Goal: Task Accomplishment & Management: Manage account settings

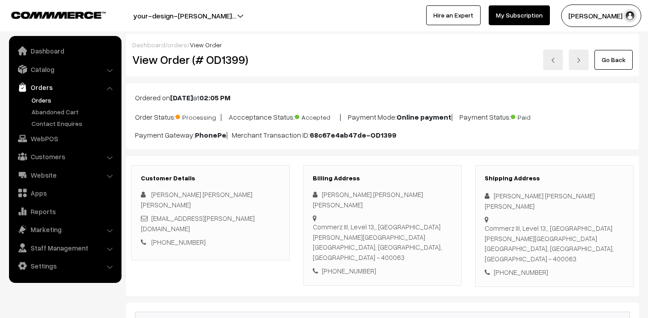
scroll to position [145, 0]
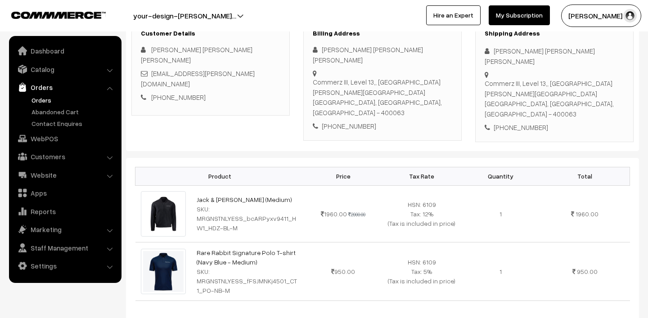
click at [63, 96] on link "Orders" at bounding box center [73, 99] width 89 height 9
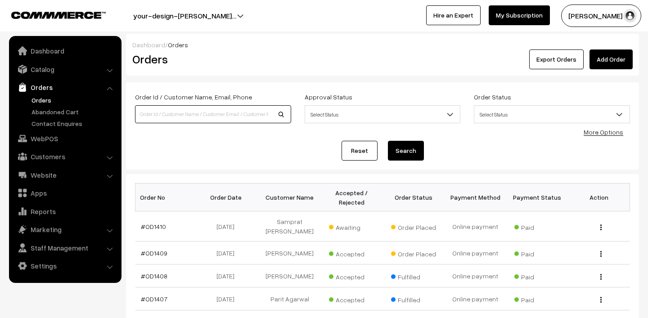
click at [234, 112] on input at bounding box center [213, 114] width 156 height 18
paste input "OD1367"
type input "OD1367"
click at [407, 151] on button "Search" at bounding box center [406, 151] width 36 height 20
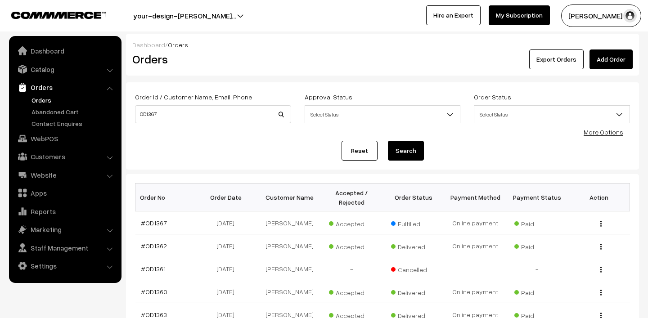
click at [404, 149] on button "Search" at bounding box center [406, 151] width 36 height 20
click at [414, 148] on button "Search" at bounding box center [406, 151] width 36 height 20
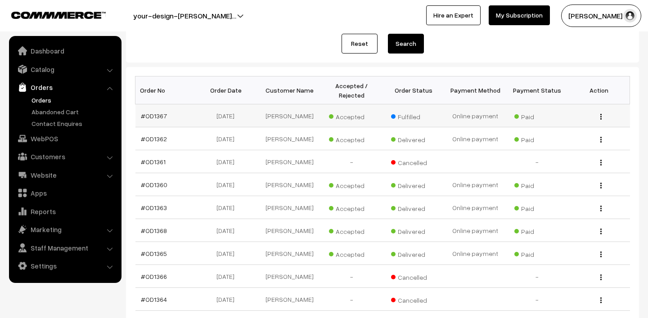
scroll to position [243, 0]
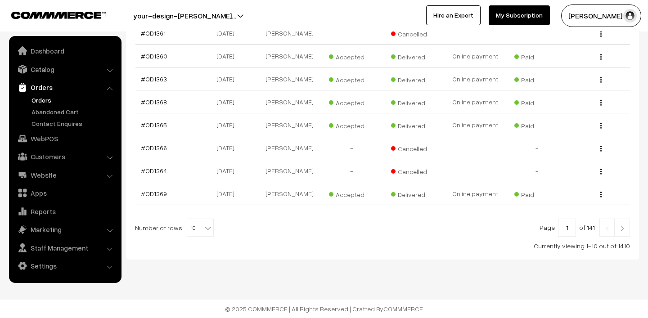
click at [626, 226] on link at bounding box center [621, 228] width 15 height 18
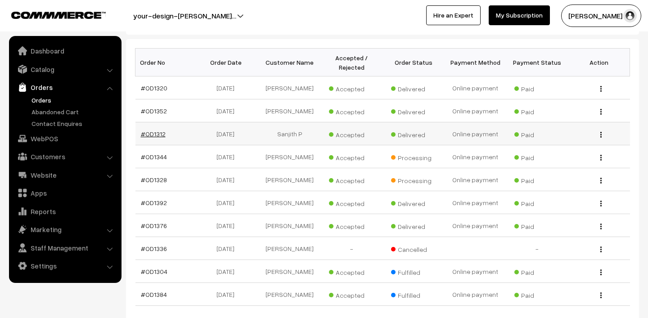
scroll to position [243, 0]
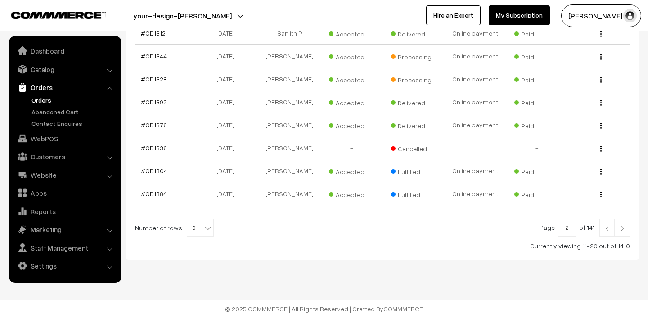
click at [624, 229] on img at bounding box center [622, 228] width 8 height 5
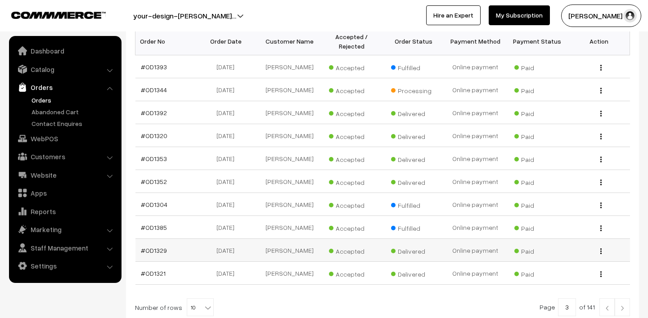
scroll to position [236, 0]
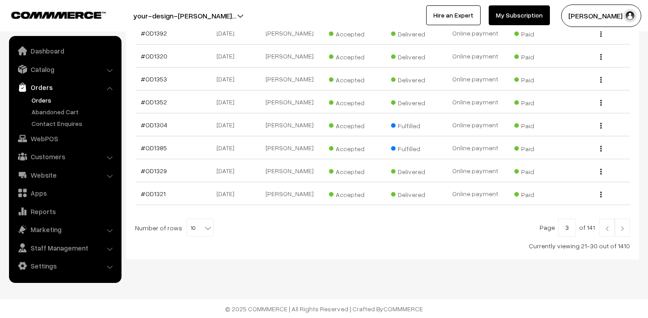
click at [623, 231] on link at bounding box center [621, 228] width 15 height 18
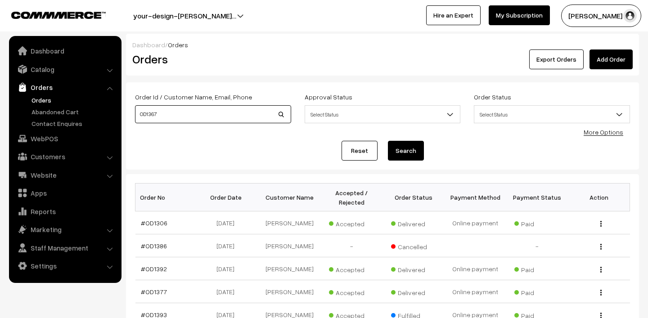
click at [141, 116] on input "OD1367" at bounding box center [213, 114] width 156 height 18
type input "#OD1367"
click at [388, 141] on button "Search" at bounding box center [406, 151] width 36 height 20
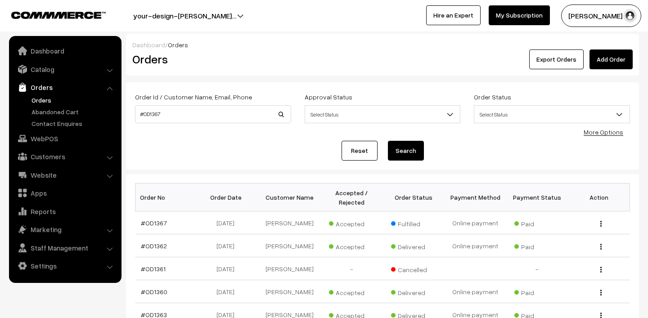
click at [397, 156] on button "Search" at bounding box center [406, 151] width 36 height 20
click at [177, 113] on input "#OD1367" at bounding box center [213, 114] width 156 height 18
click at [403, 149] on button "Search" at bounding box center [406, 151] width 36 height 20
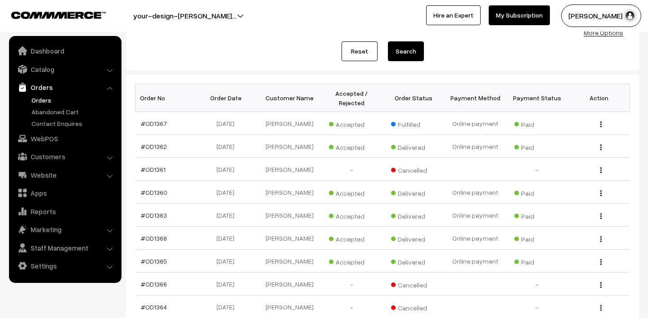
scroll to position [243, 0]
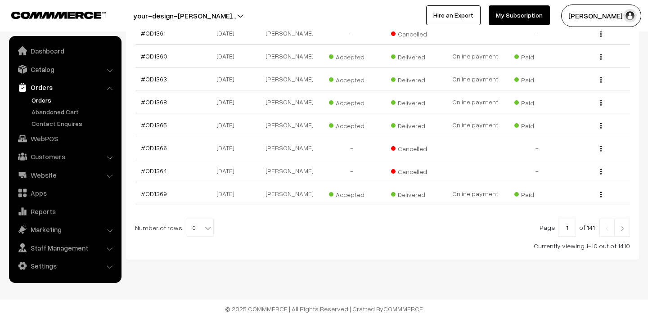
click at [629, 228] on link at bounding box center [621, 228] width 15 height 18
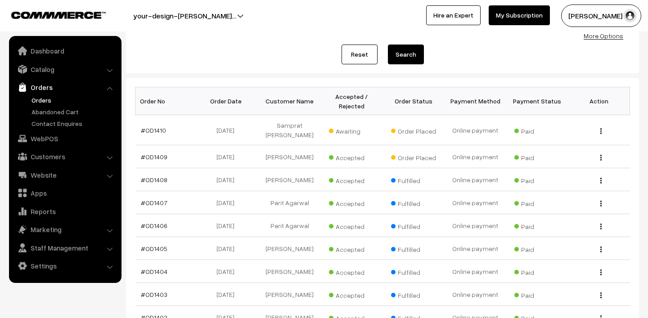
scroll to position [211, 0]
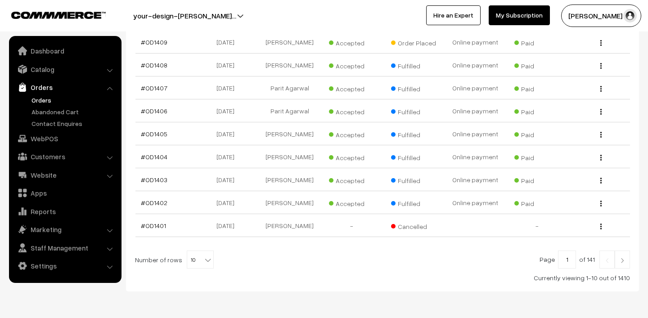
click at [623, 258] on img at bounding box center [622, 260] width 8 height 5
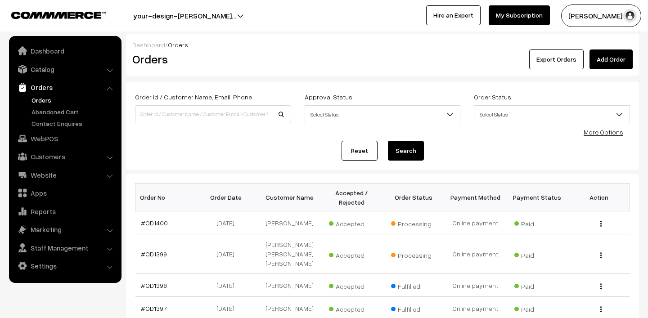
scroll to position [225, 0]
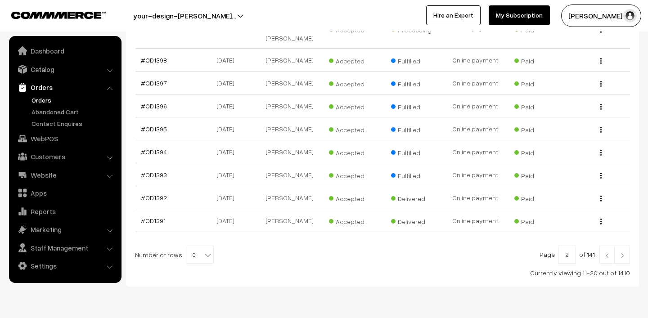
click at [624, 253] on img at bounding box center [622, 255] width 8 height 5
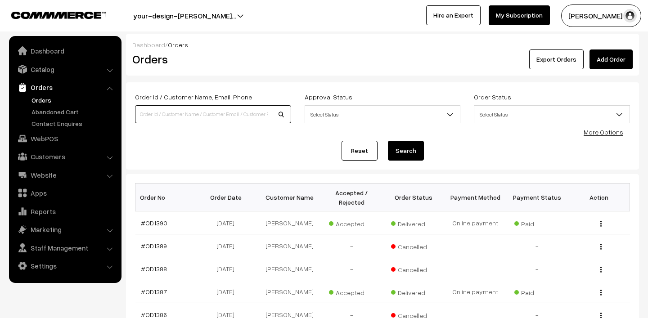
click at [209, 111] on input at bounding box center [213, 114] width 156 height 18
type input "parth"
click at [388, 141] on button "Search" at bounding box center [406, 151] width 36 height 20
click at [164, 120] on input "[PERSON_NAME]" at bounding box center [213, 114] width 156 height 18
type input "[PERSON_NAME]"
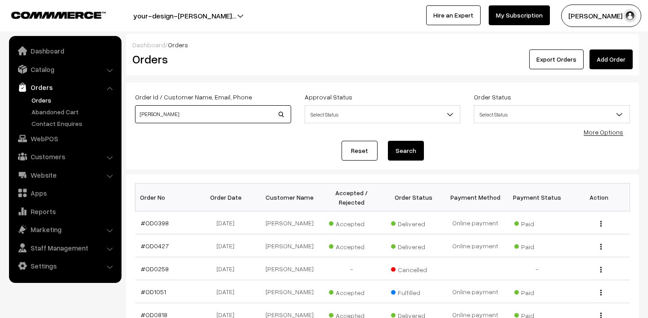
click at [388, 141] on button "Search" at bounding box center [406, 151] width 36 height 20
click at [408, 152] on button "Search" at bounding box center [406, 151] width 36 height 20
click at [194, 118] on input "parth gandhi" at bounding box center [213, 114] width 156 height 18
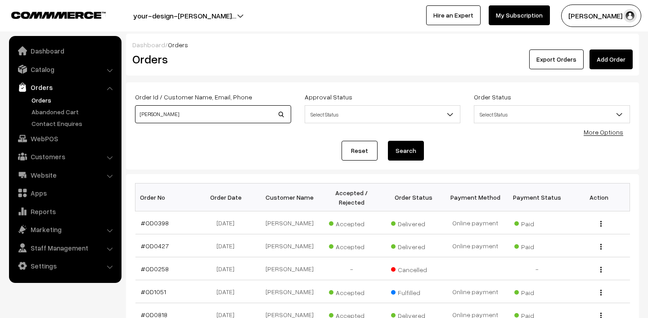
paste input "OD1367"
click at [140, 116] on input "OD1367" at bounding box center [213, 114] width 156 height 18
type input "#OD1367"
click at [388, 141] on button "Search" at bounding box center [406, 151] width 36 height 20
click at [403, 150] on button "Search" at bounding box center [406, 151] width 36 height 20
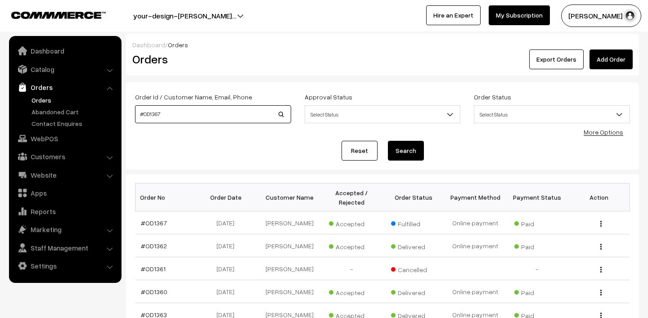
click at [165, 108] on input "#OD1367" at bounding box center [213, 114] width 156 height 18
paste input "Parth.Gandhi@morganstanley.com,"
type input "[PERSON_NAME][EMAIL_ADDRESS][PERSON_NAME][DOMAIN_NAME]"
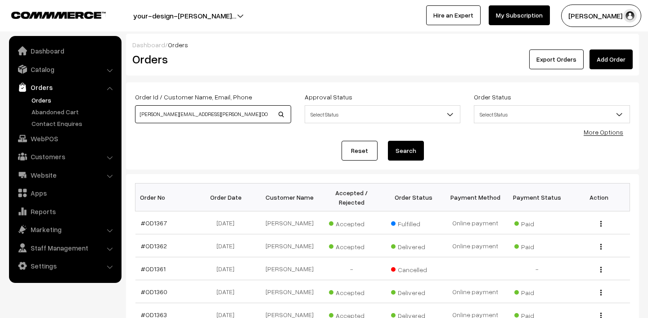
click at [388, 141] on button "Search" at bounding box center [406, 151] width 36 height 20
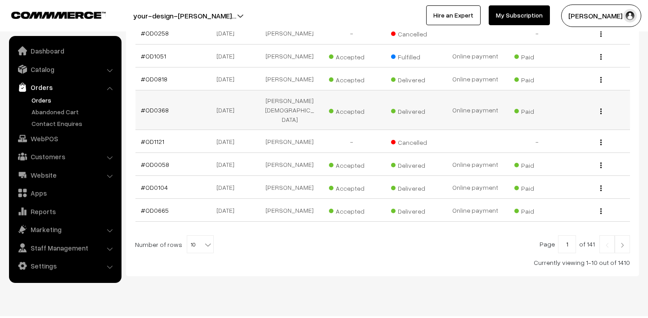
scroll to position [39, 0]
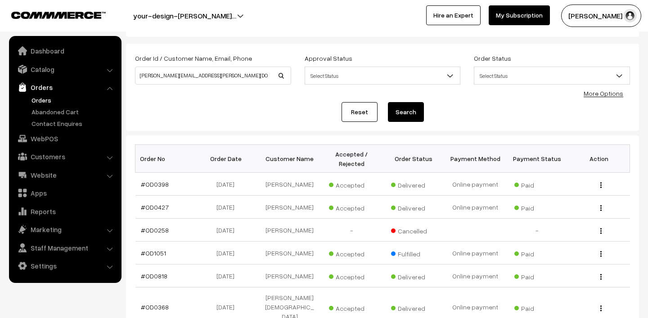
click at [396, 115] on button "Search" at bounding box center [406, 112] width 36 height 20
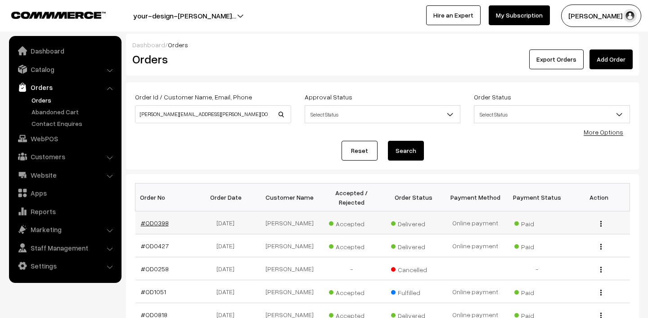
click at [153, 221] on link "#OD0398" at bounding box center [155, 223] width 28 height 8
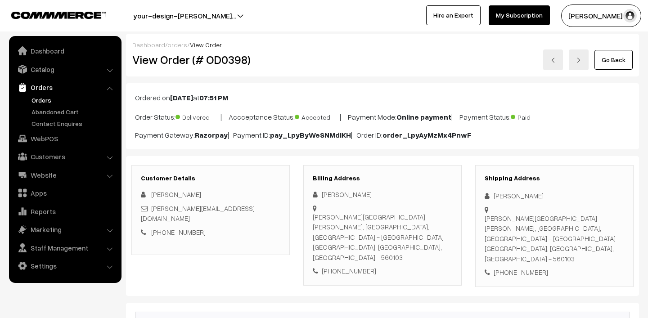
scroll to position [13, 0]
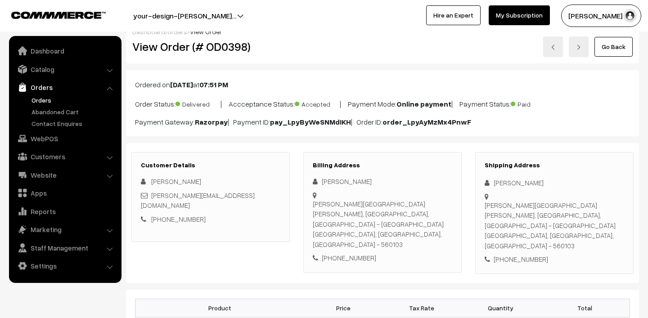
click at [51, 99] on link "Orders" at bounding box center [73, 99] width 89 height 9
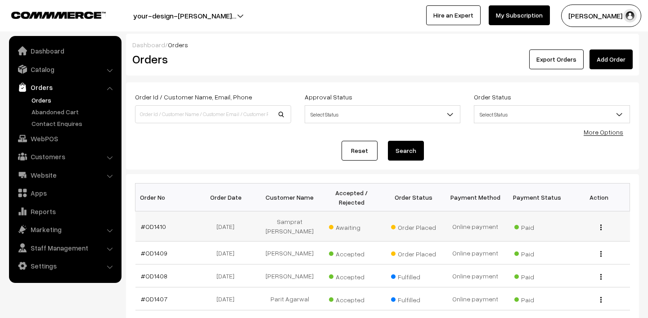
click at [345, 224] on span "Awaiting" at bounding box center [351, 226] width 45 height 12
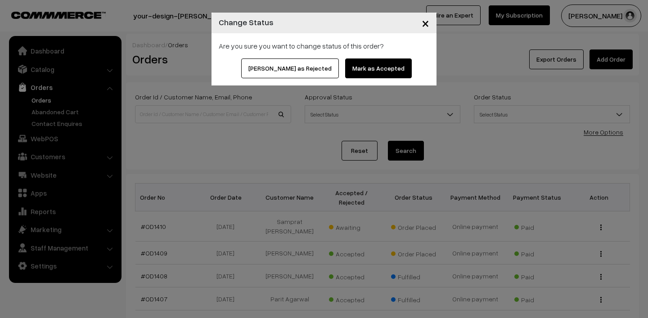
click at [363, 69] on button "Mark as Accepted" at bounding box center [378, 68] width 67 height 20
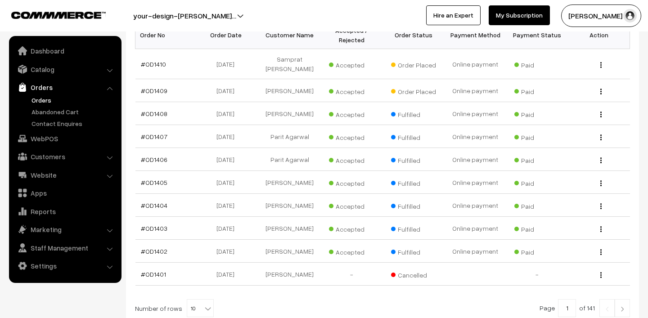
scroll to position [236, 0]
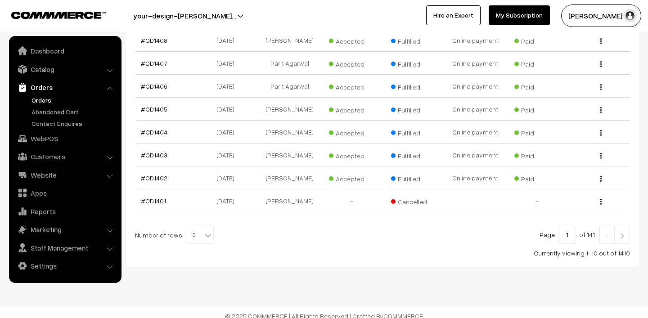
click at [618, 226] on link at bounding box center [621, 235] width 15 height 18
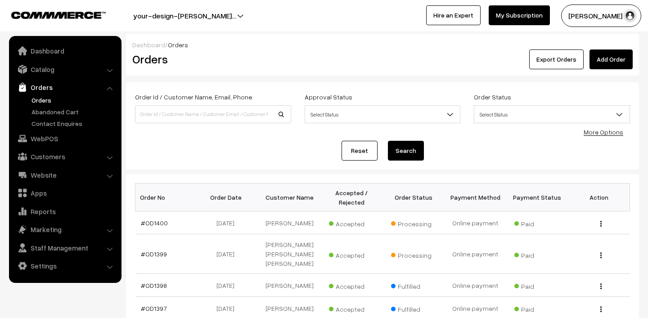
scroll to position [243, 0]
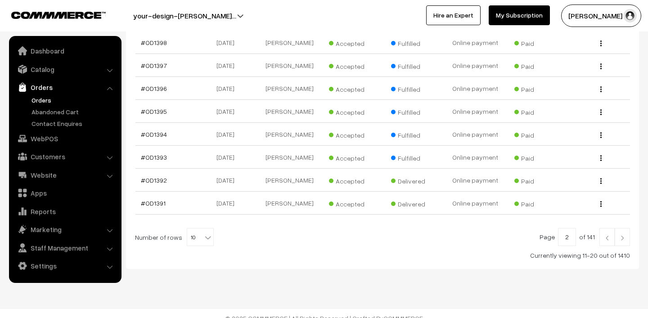
click at [627, 228] on link at bounding box center [621, 237] width 15 height 18
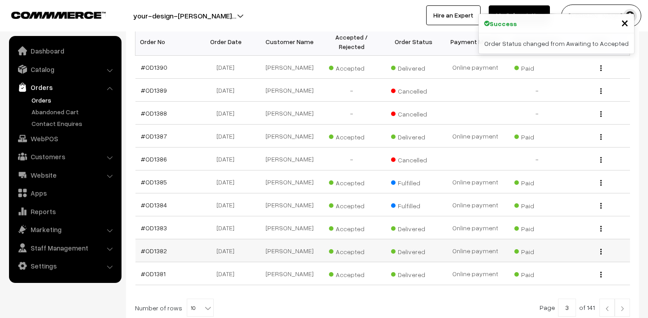
scroll to position [236, 0]
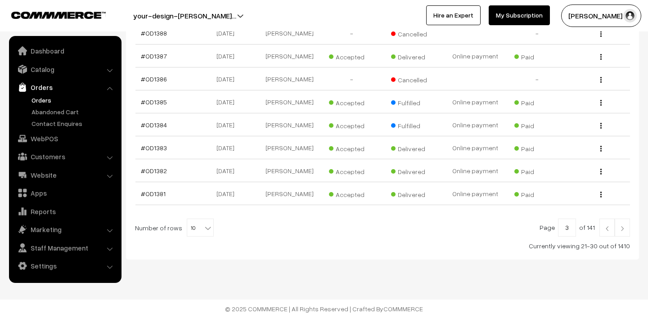
click at [622, 228] on img at bounding box center [622, 228] width 8 height 5
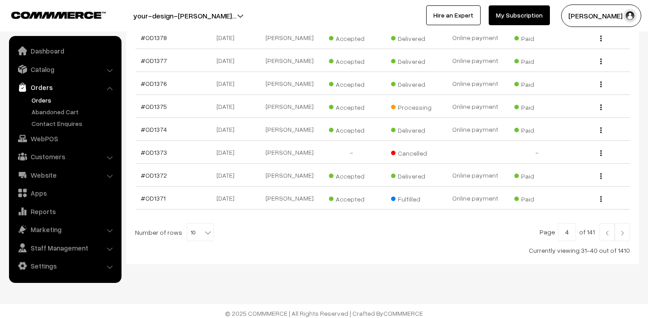
scroll to position [236, 0]
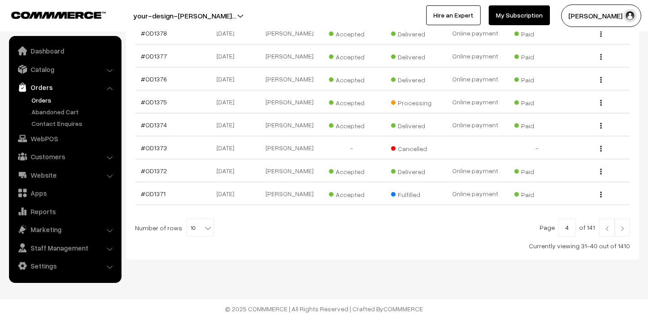
click at [628, 229] on link at bounding box center [621, 228] width 15 height 18
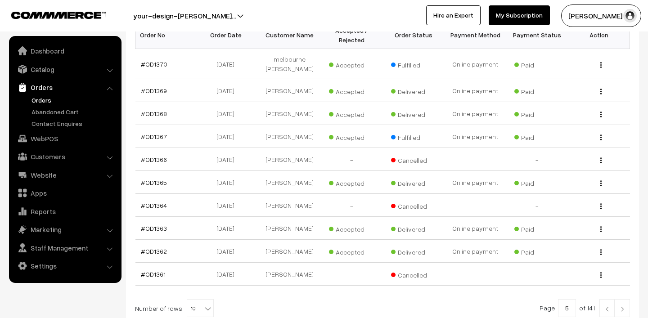
scroll to position [118, 0]
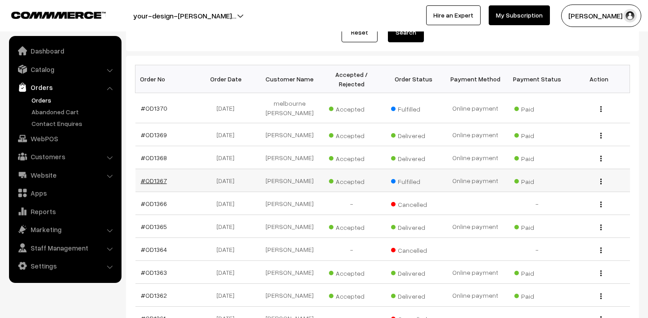
click at [158, 180] on link "#OD1367" at bounding box center [154, 181] width 26 height 8
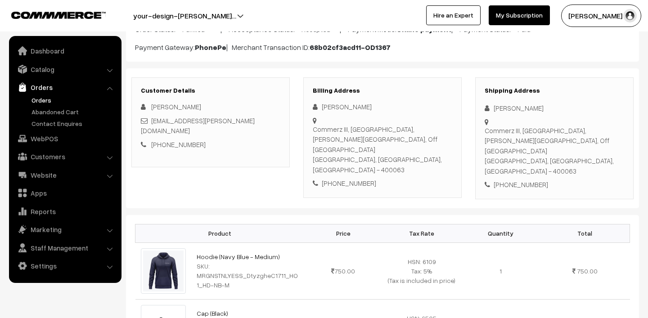
scroll to position [57, 0]
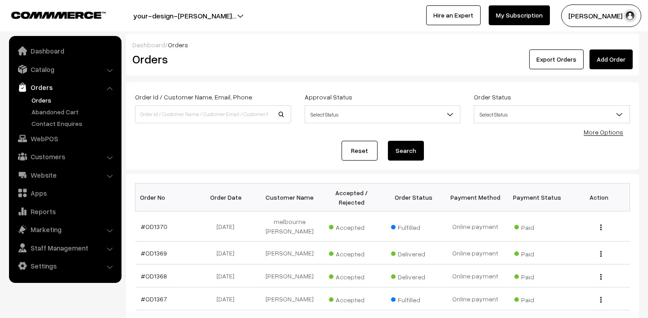
scroll to position [118, 0]
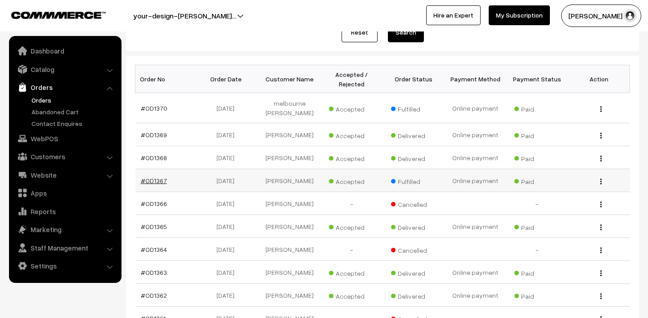
click at [155, 180] on link "#OD1367" at bounding box center [154, 181] width 26 height 8
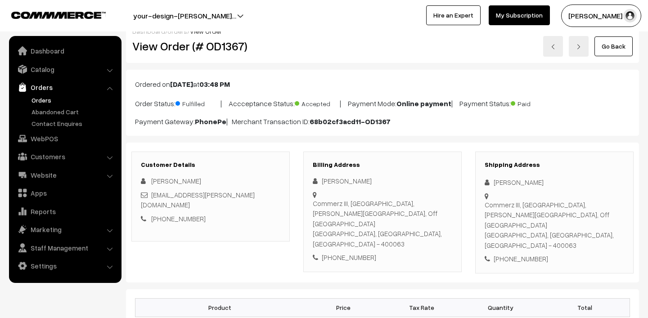
scroll to position [14, 0]
